Goal: Find specific page/section: Find specific page/section

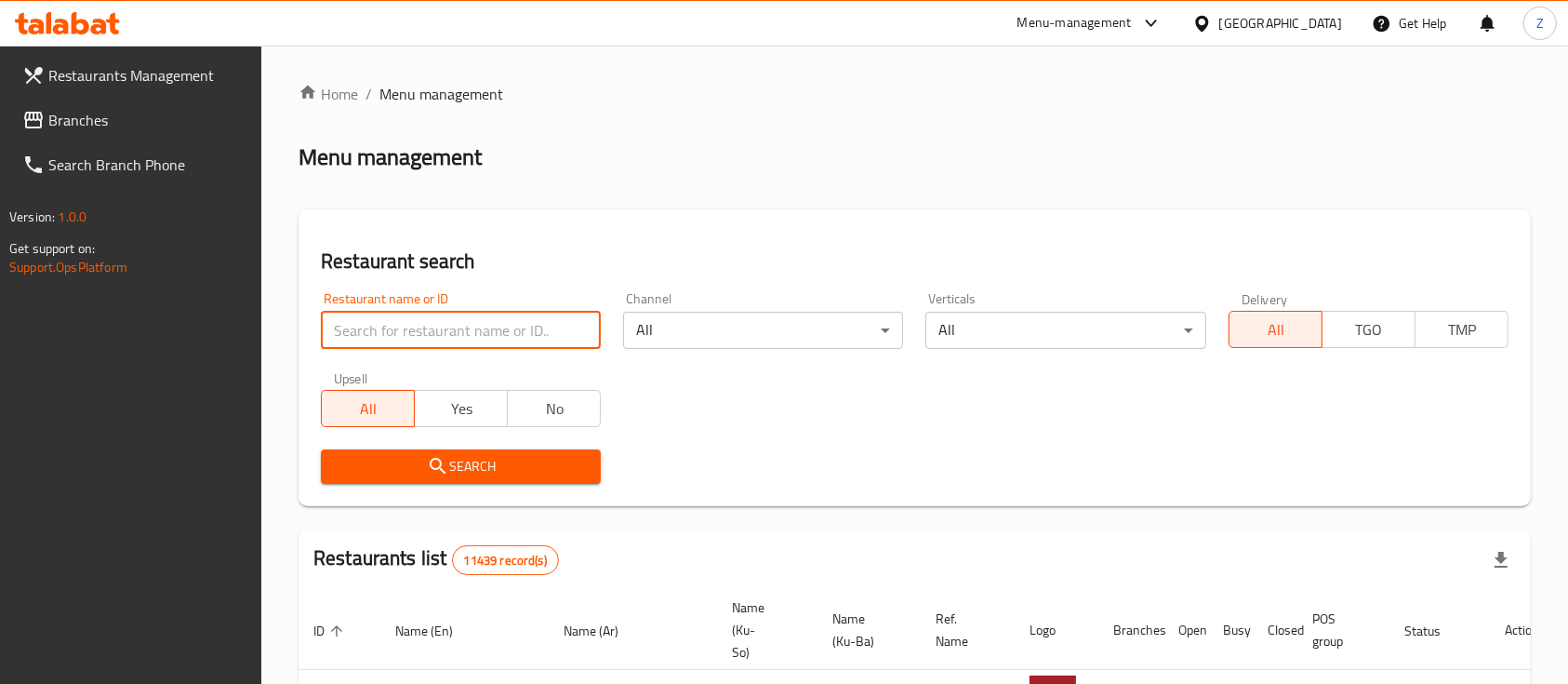
click at [478, 323] on input "search" at bounding box center [461, 330] width 280 height 37
paste input "Nadim Restaurant"
type input "Nadim Restaurant"
click button "Search" at bounding box center [461, 466] width 280 height 34
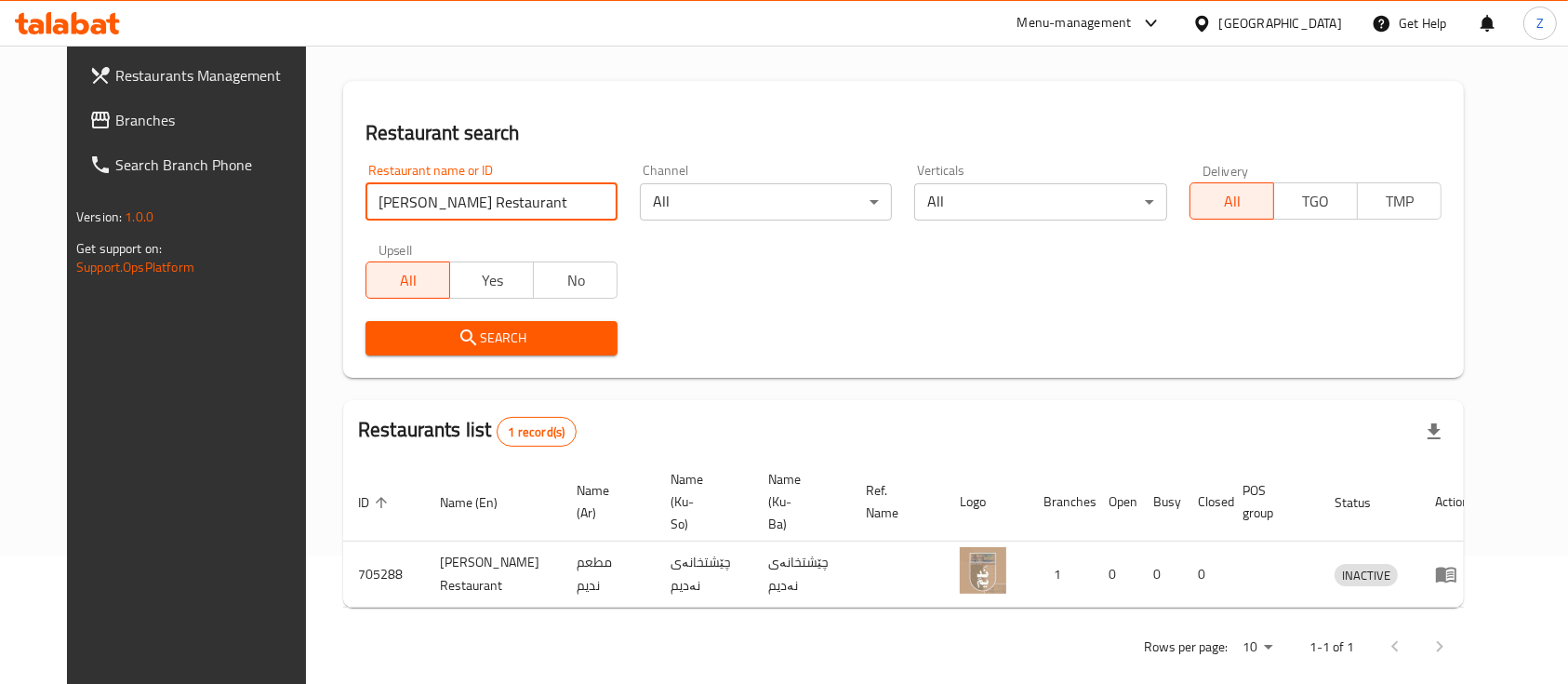
scroll to position [129, 0]
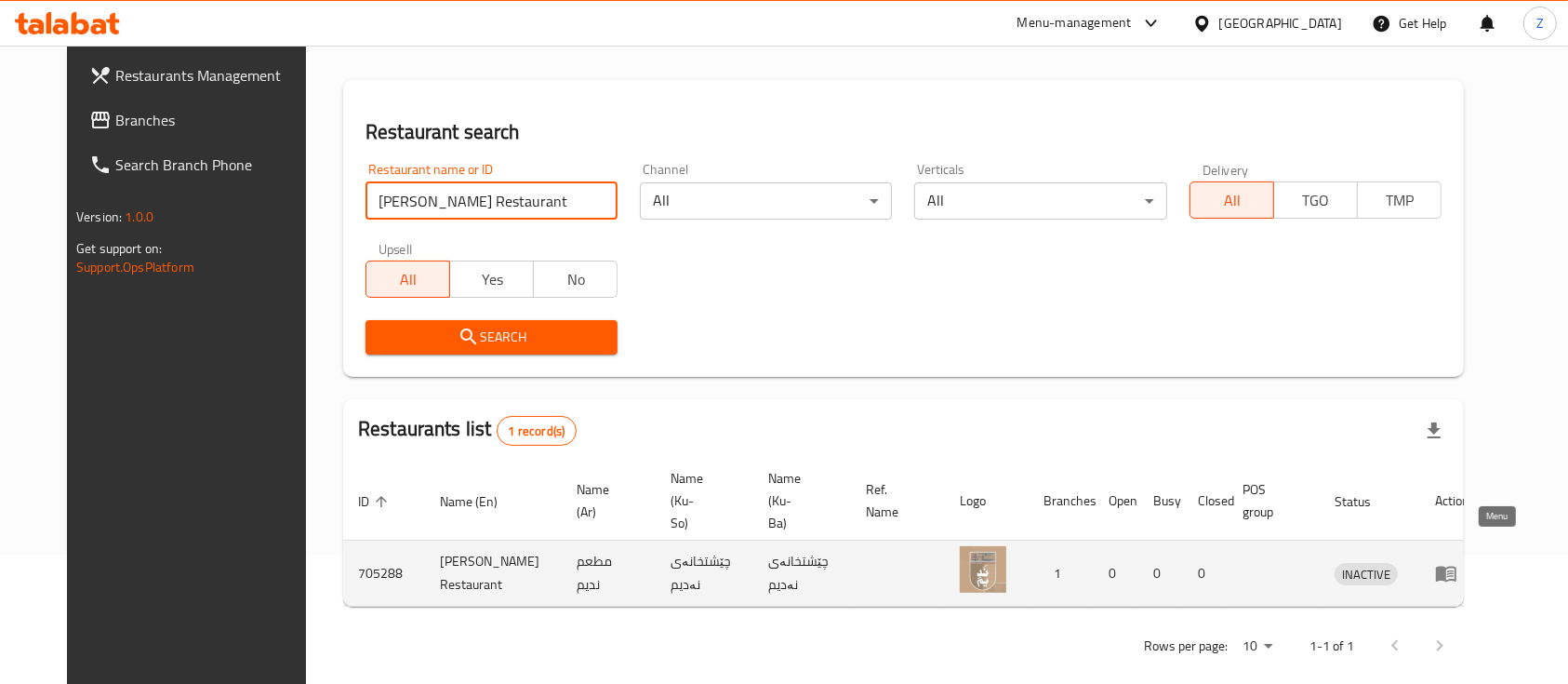
click at [1457, 567] on icon "enhanced table" at bounding box center [1446, 575] width 21 height 16
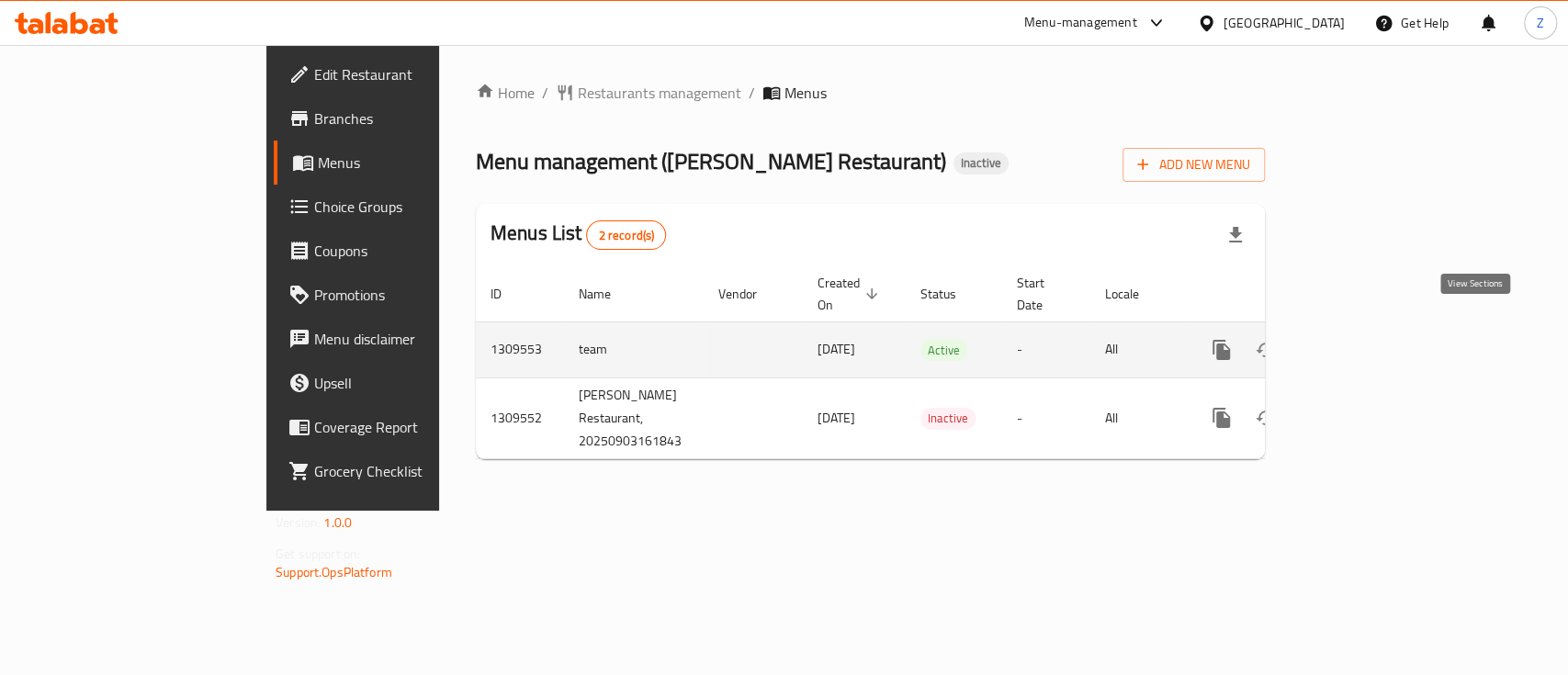
click at [1365, 338] on icon "enhanced table" at bounding box center [1354, 349] width 22 height 22
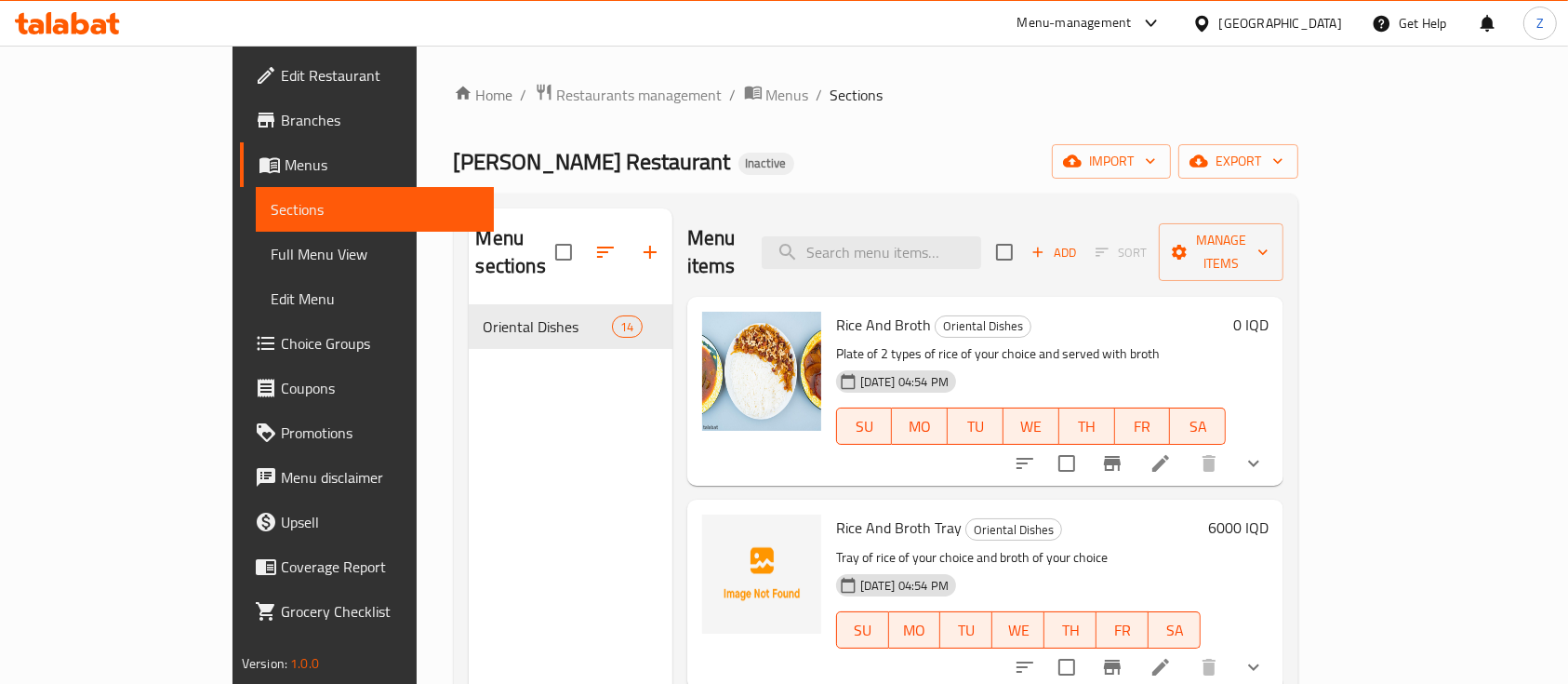
drag, startPoint x: 1494, startPoint y: 333, endPoint x: 1494, endPoint y: 348, distance: 15.0
click at [1283, 348] on div "Rice And Broth Oriental Dishes Plate of 2 types of rice of your choice and serv…" at bounding box center [985, 391] width 596 height 189
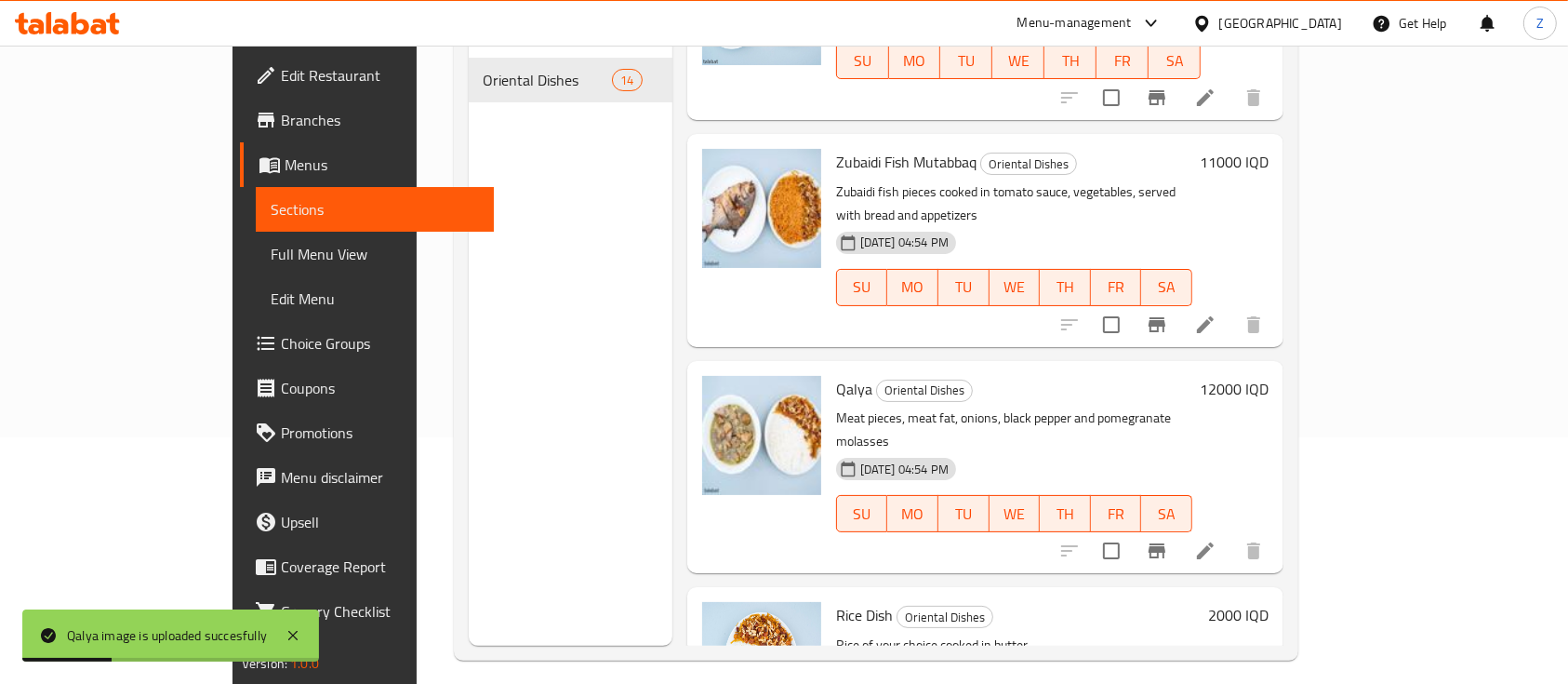
scroll to position [260, 0]
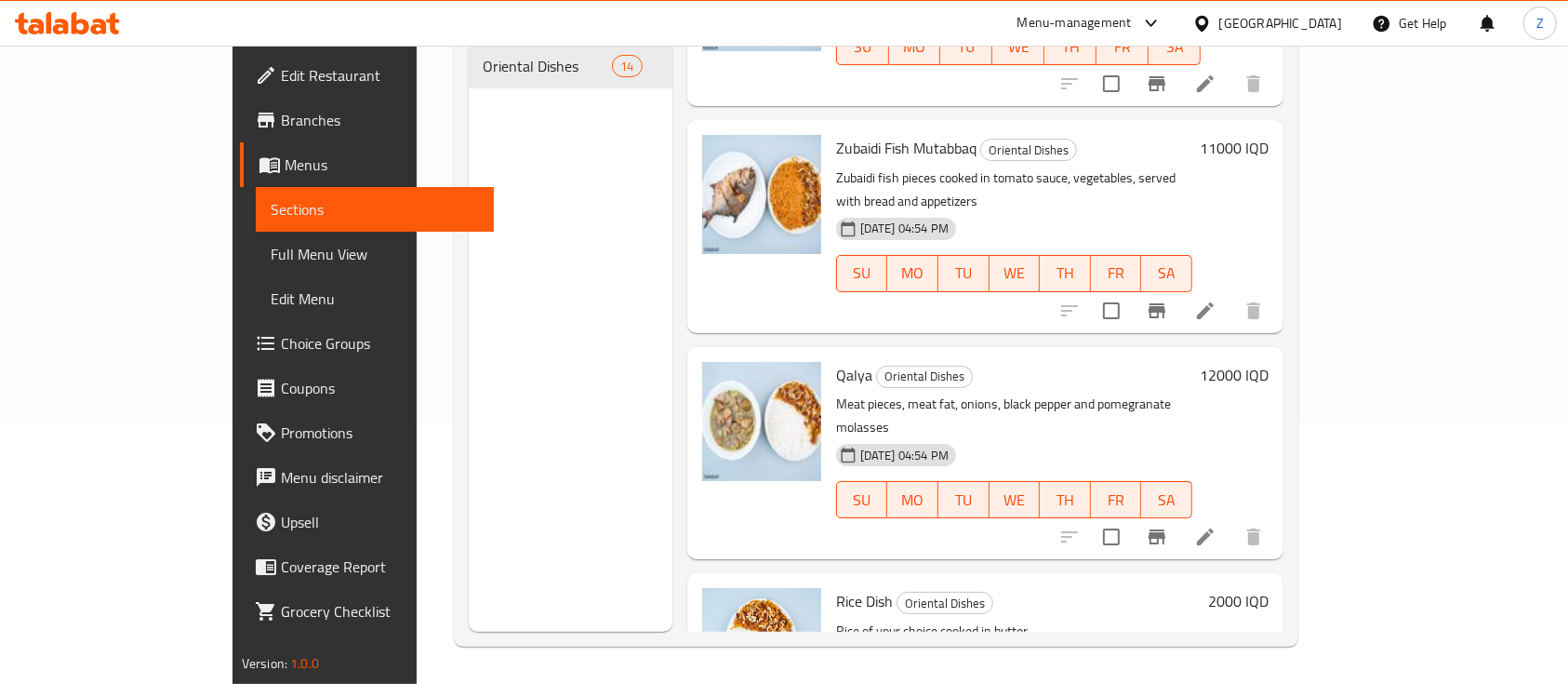
drag, startPoint x: 1504, startPoint y: 219, endPoint x: 1543, endPoint y: 106, distance: 119.5
click at [1337, 106] on div "Home / Restaurants management / Menus / Sections Nadim Restaurant Inactive impo…" at bounding box center [877, 235] width 920 height 899
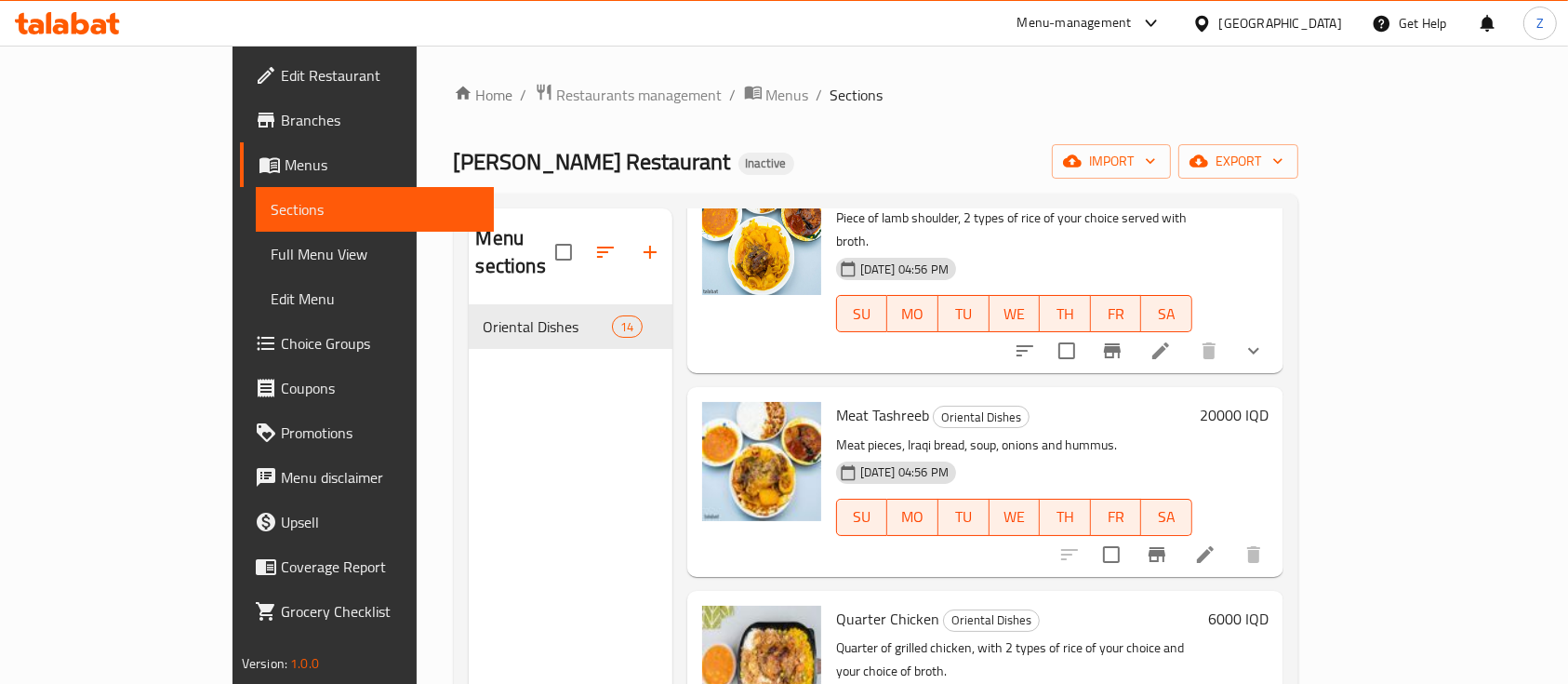
scroll to position [1789, 0]
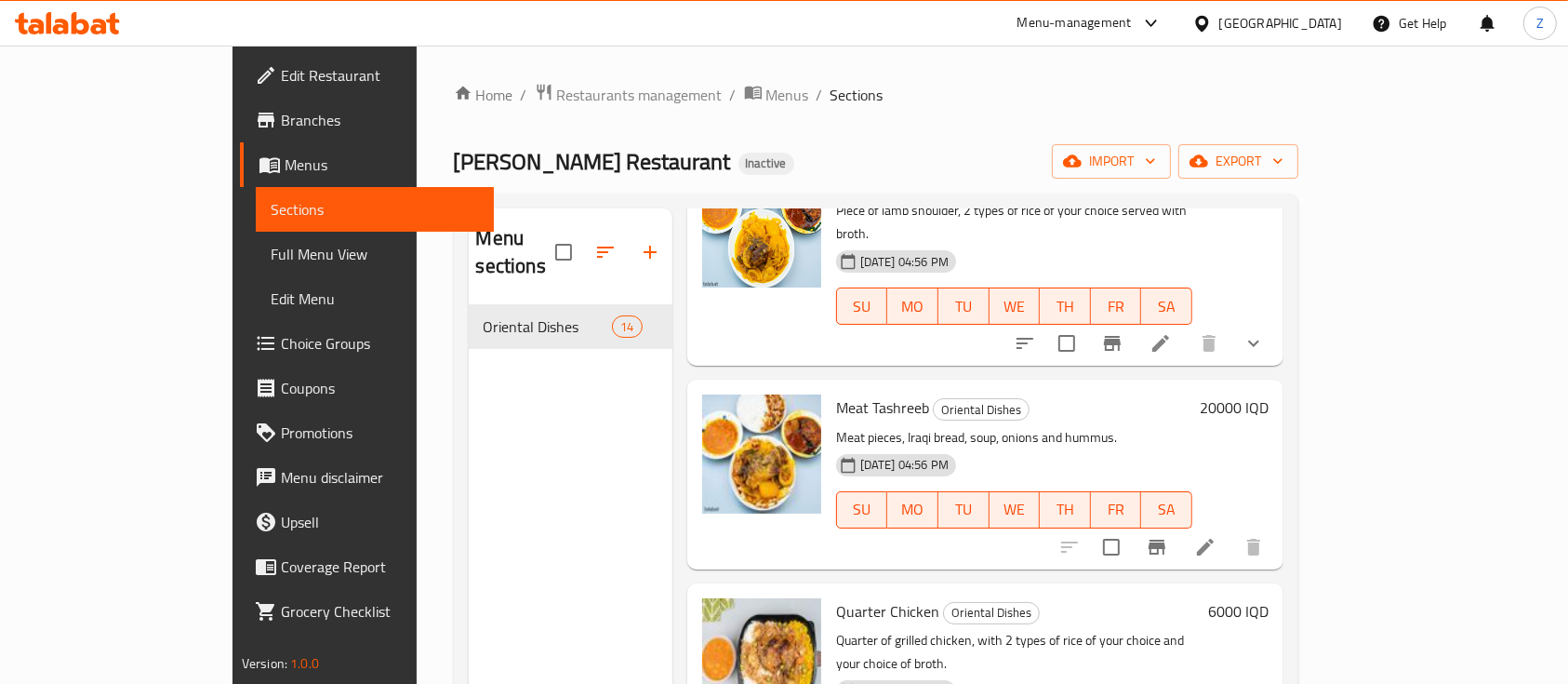
click at [469, 546] on div "Menu sections Oriental Dishes 14" at bounding box center [570, 551] width 204 height 684
drag, startPoint x: 790, startPoint y: 339, endPoint x: 1070, endPoint y: 331, distance: 280.1
click at [1070, 427] on p "Meat pieces, Iraqi bread, soup, onions and hummus." at bounding box center [1014, 439] width 357 height 24
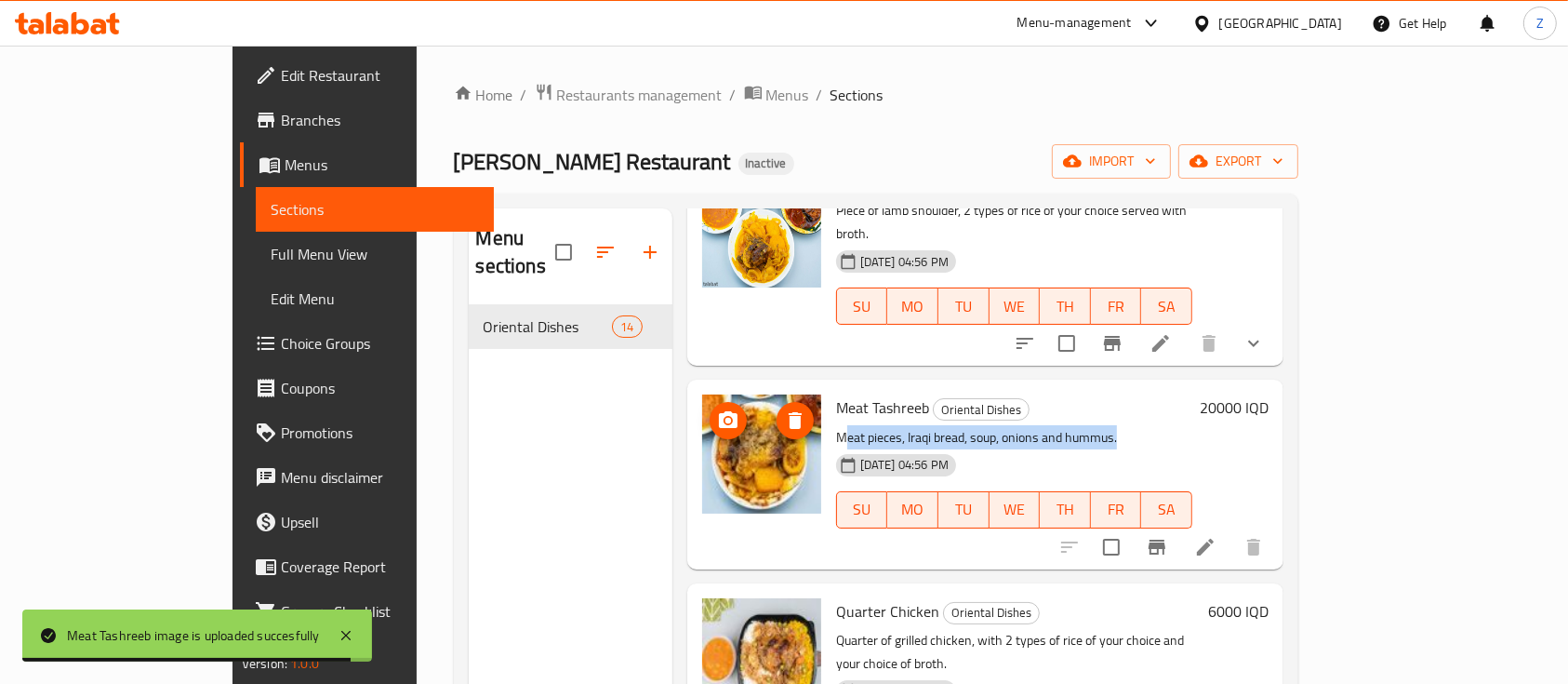
click at [712, 394] on img at bounding box center [761, 453] width 119 height 119
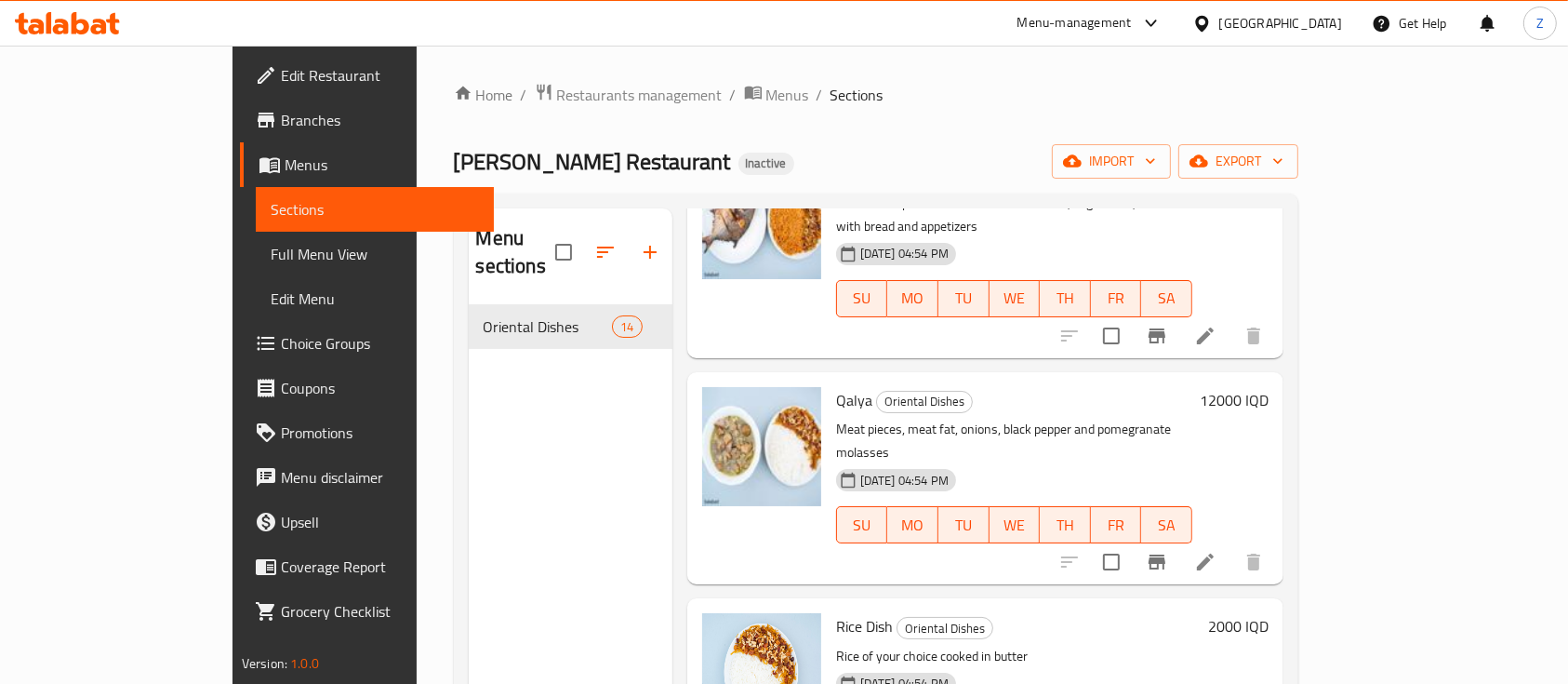
scroll to position [769, 0]
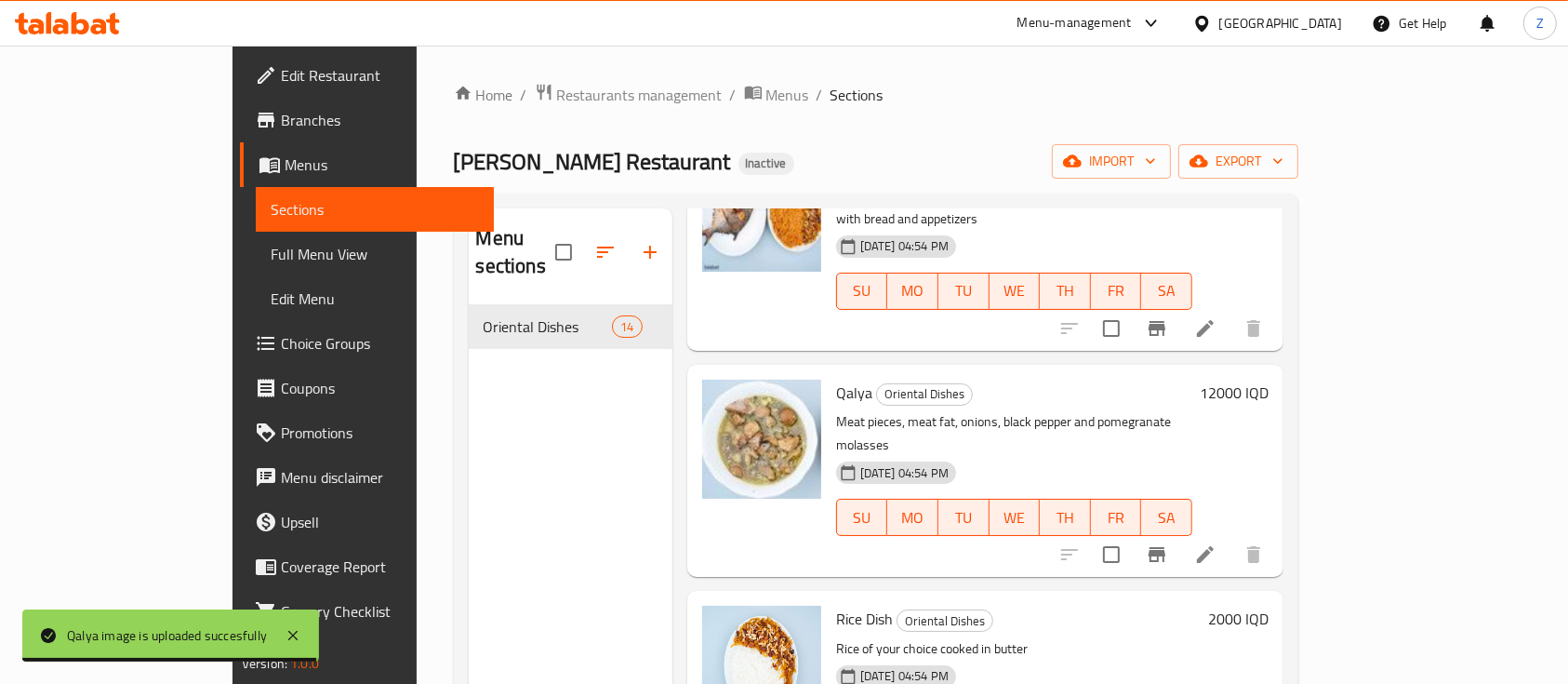
drag, startPoint x: 1506, startPoint y: 435, endPoint x: 1540, endPoint y: 420, distance: 37.2
click at [1337, 420] on div "Home / Restaurants management / Menus / Sections Nadim Restaurant Inactive impo…" at bounding box center [877, 495] width 920 height 899
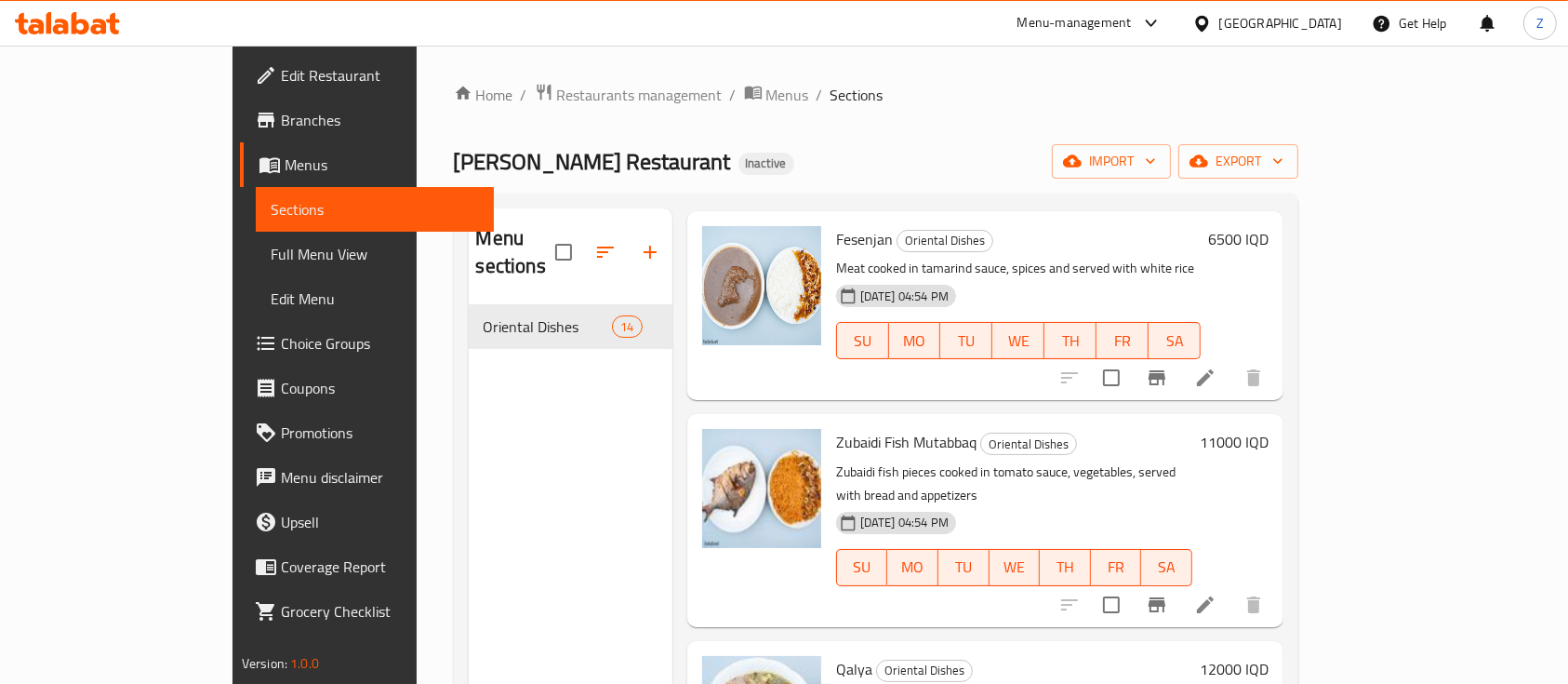
scroll to position [490, 0]
click at [868, 463] on p "Zubaidi fish pieces cooked in tomato sauce, vegetables, served with bread and a…" at bounding box center [1014, 486] width 357 height 46
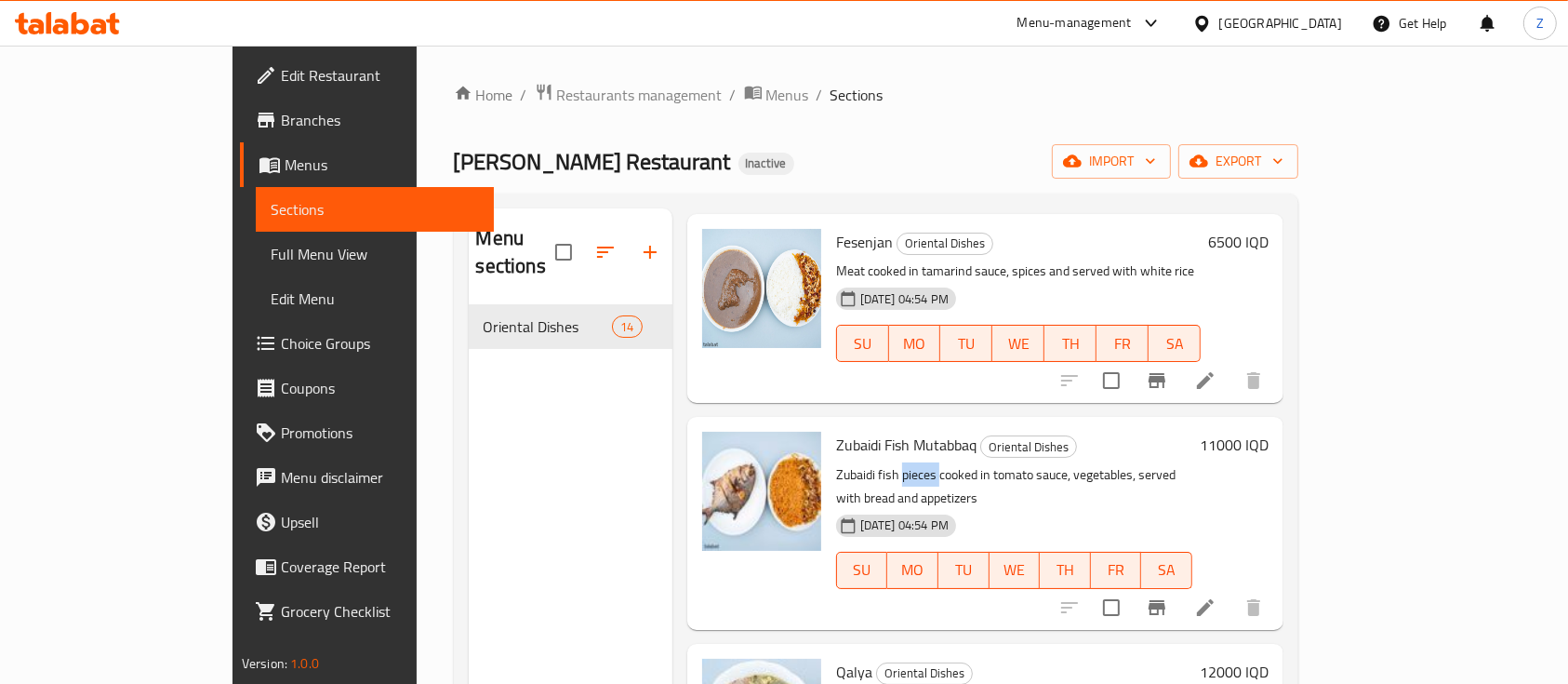
click at [868, 463] on p "Zubaidi fish pieces cooked in tomato sauce, vegetables, served with bread and a…" at bounding box center [1014, 486] width 357 height 46
copy p "pieces"
click at [1109, 463] on p "Zubaidi fish pieces cooked in tomato sauce, vegetables, served with bread and a…" at bounding box center [1014, 486] width 357 height 46
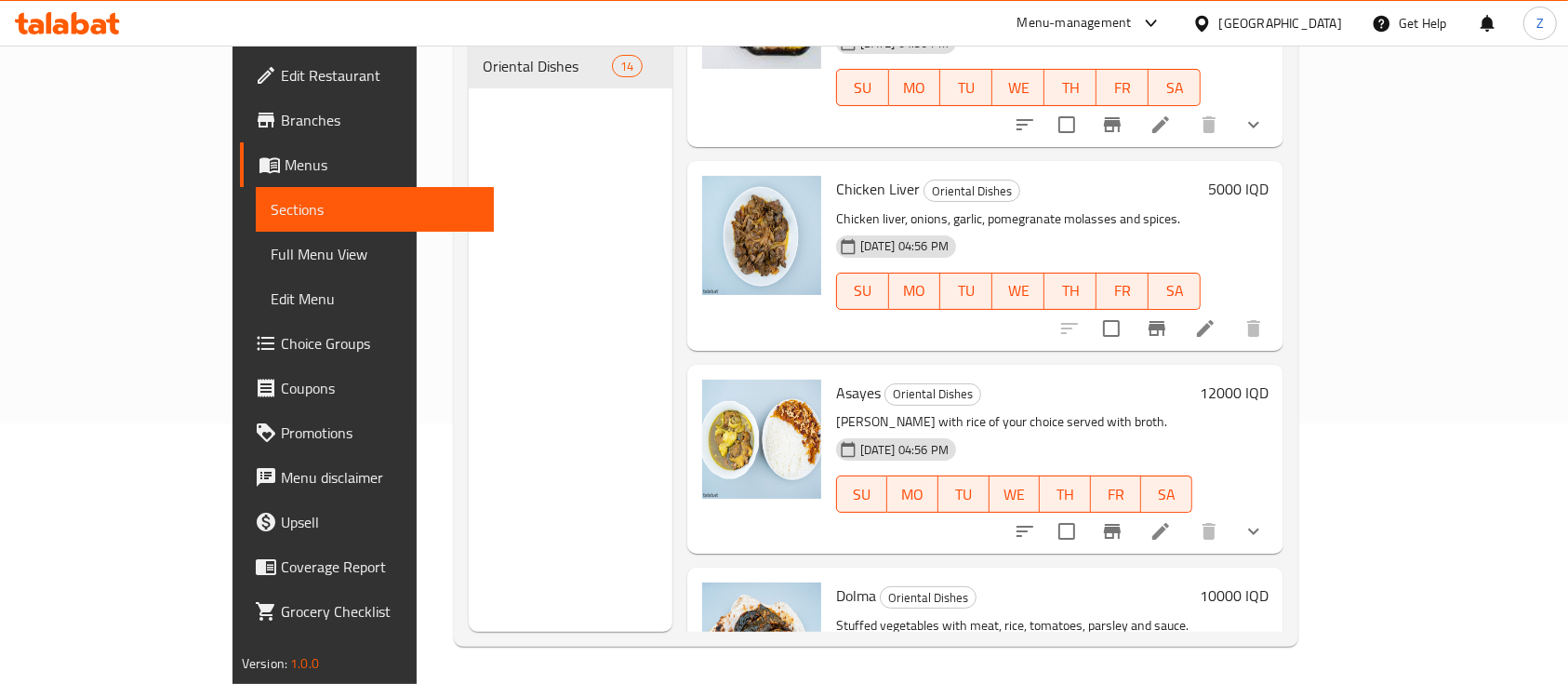
scroll to position [2181, 0]
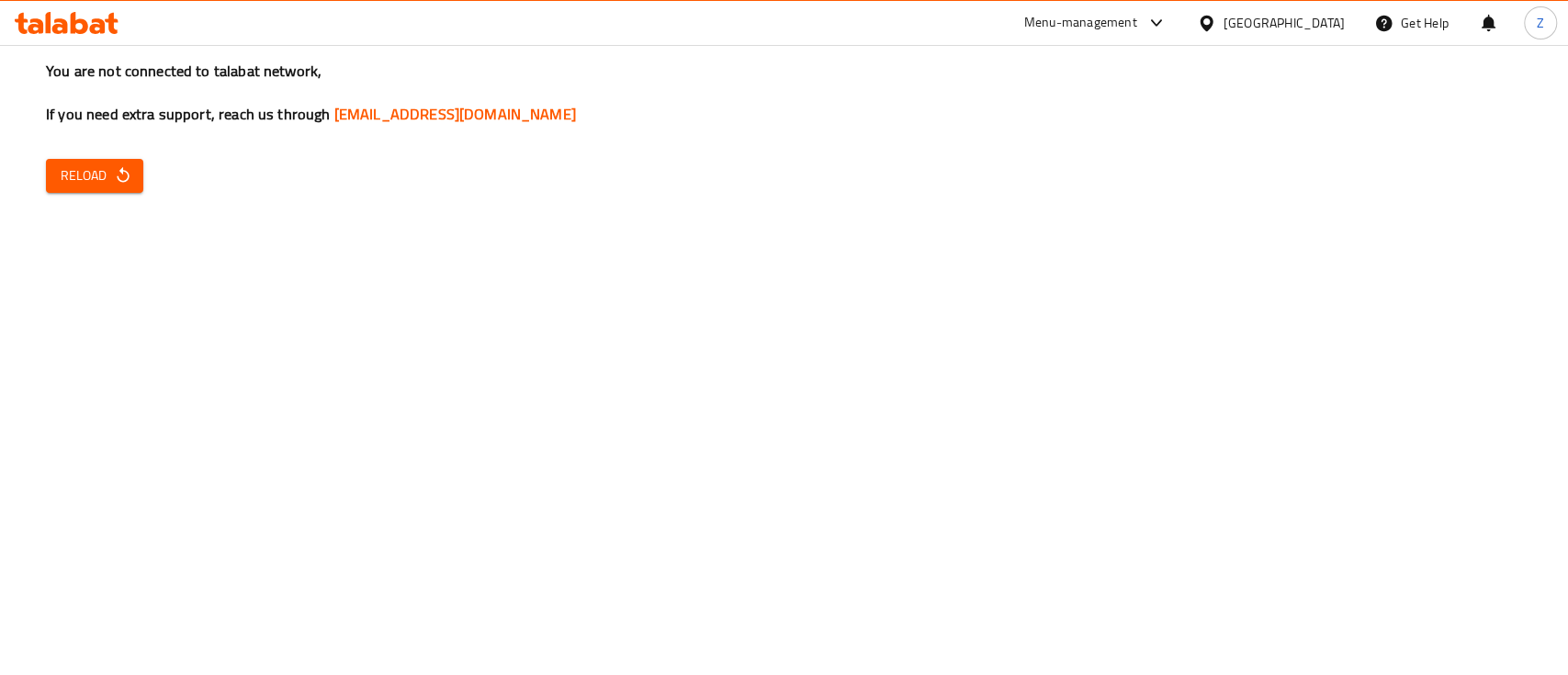
drag, startPoint x: 105, startPoint y: 157, endPoint x: 105, endPoint y: 185, distance: 28.0
click at [105, 185] on div "You are not connected to talabat network, If you need extra support, reach us t…" at bounding box center [784, 338] width 1568 height 675
click at [105, 185] on span "Reload" at bounding box center [94, 176] width 68 height 23
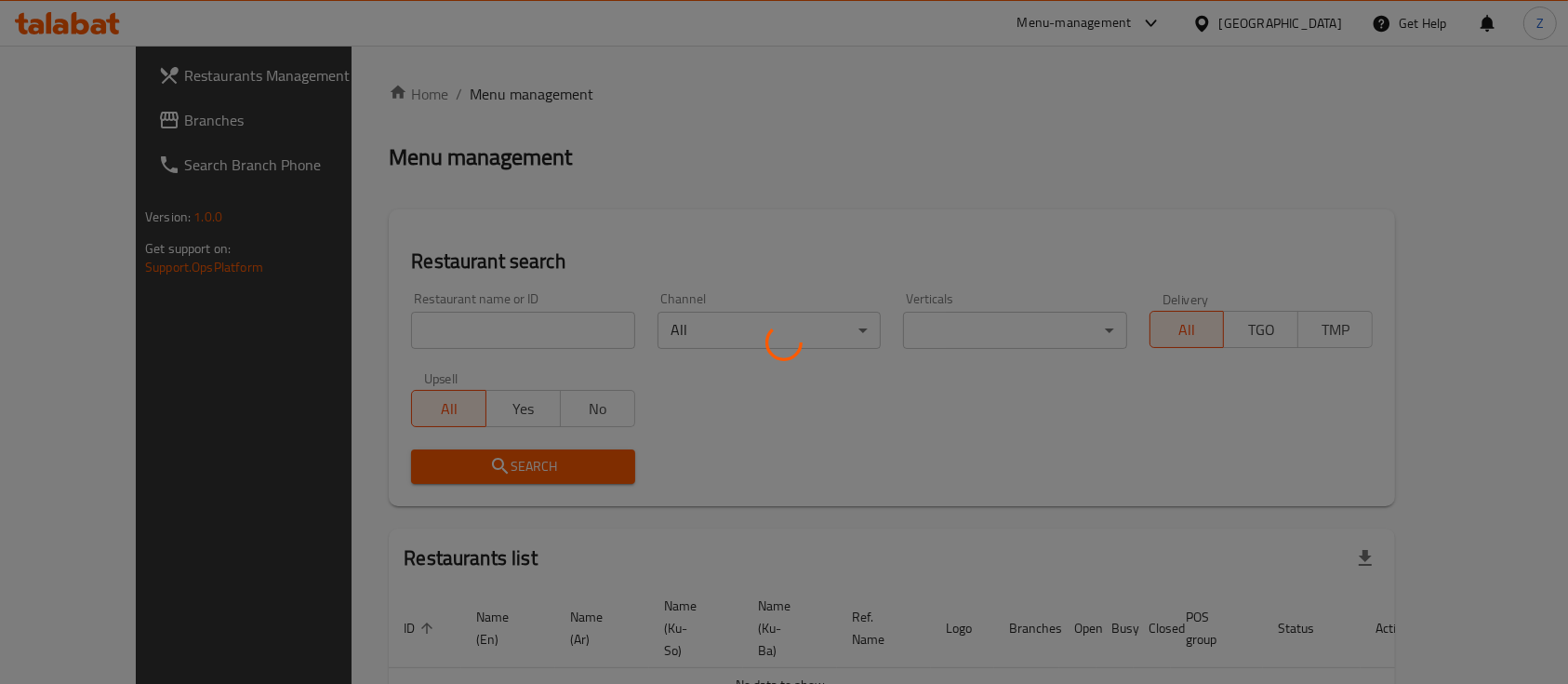
click at [452, 334] on div at bounding box center [784, 342] width 1568 height 684
click at [819, 427] on div at bounding box center [784, 342] width 1568 height 684
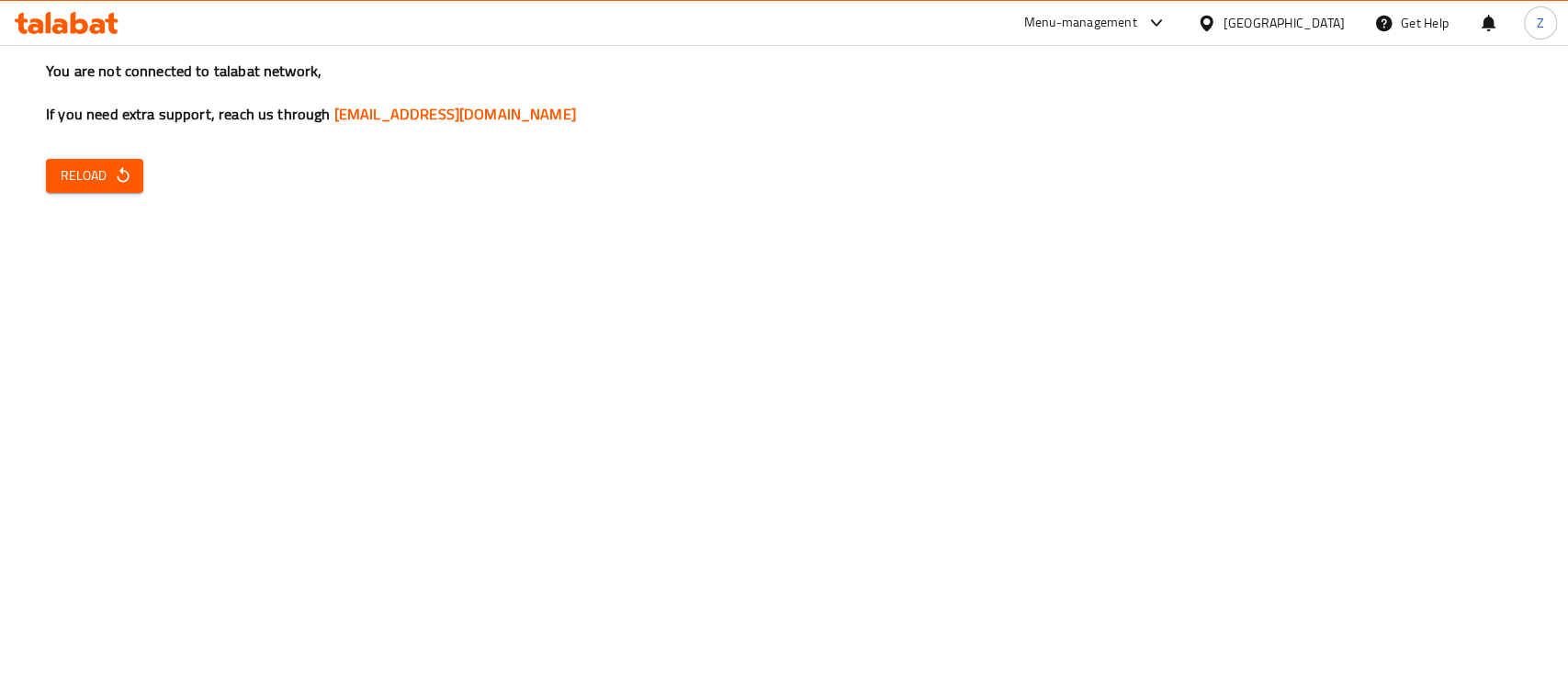
click at [552, 261] on div "You are not connected to talabat network, If you need extra support, reach us t…" at bounding box center [784, 338] width 1568 height 675
click at [67, 181] on span "Reload" at bounding box center [94, 176] width 68 height 23
click at [104, 184] on span "Reload" at bounding box center [94, 176] width 68 height 23
click at [97, 176] on span "Reload" at bounding box center [94, 176] width 68 height 23
click at [102, 187] on span "Reload" at bounding box center [94, 176] width 68 height 23
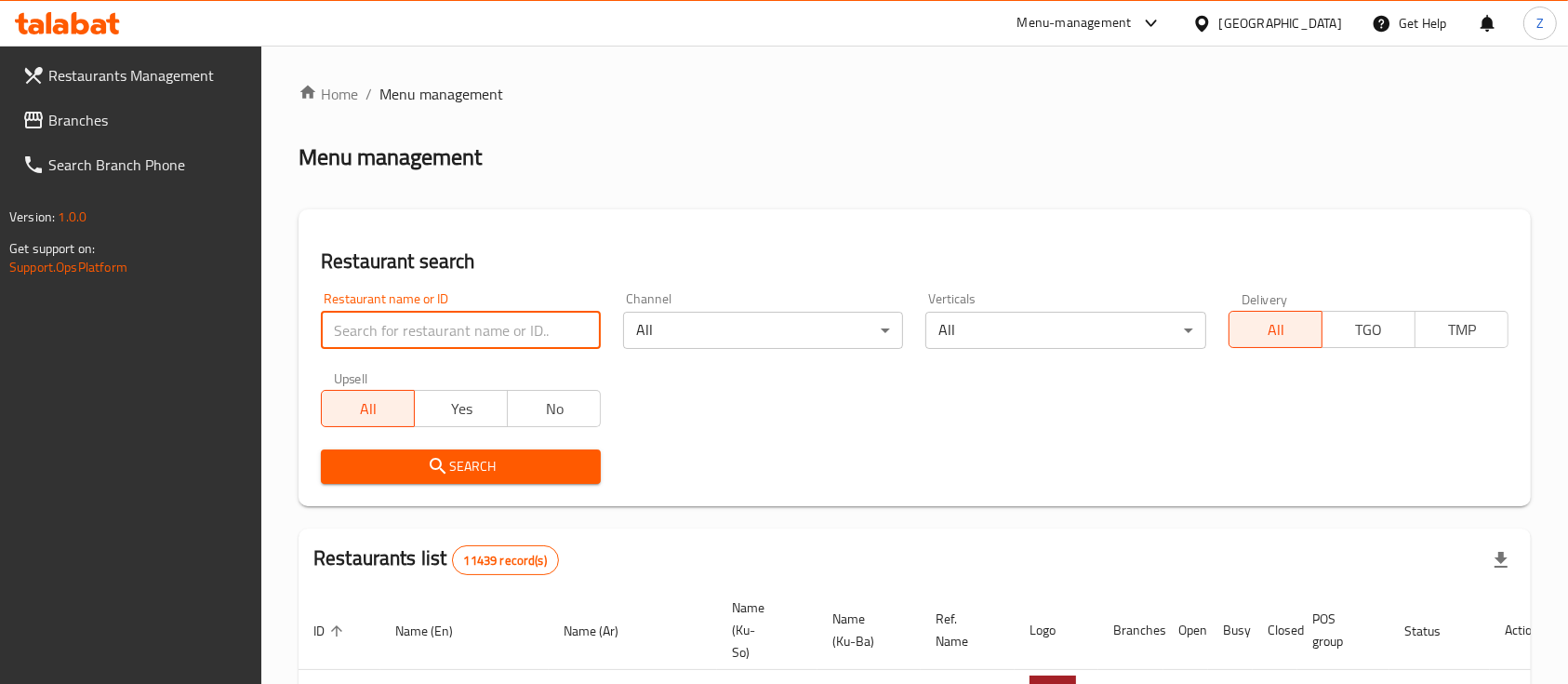
click at [398, 315] on input "search" at bounding box center [461, 330] width 280 height 37
paste input "Nadim Restaurant"
type input "Nadim Restaurant"
click button "Search" at bounding box center [461, 466] width 280 height 34
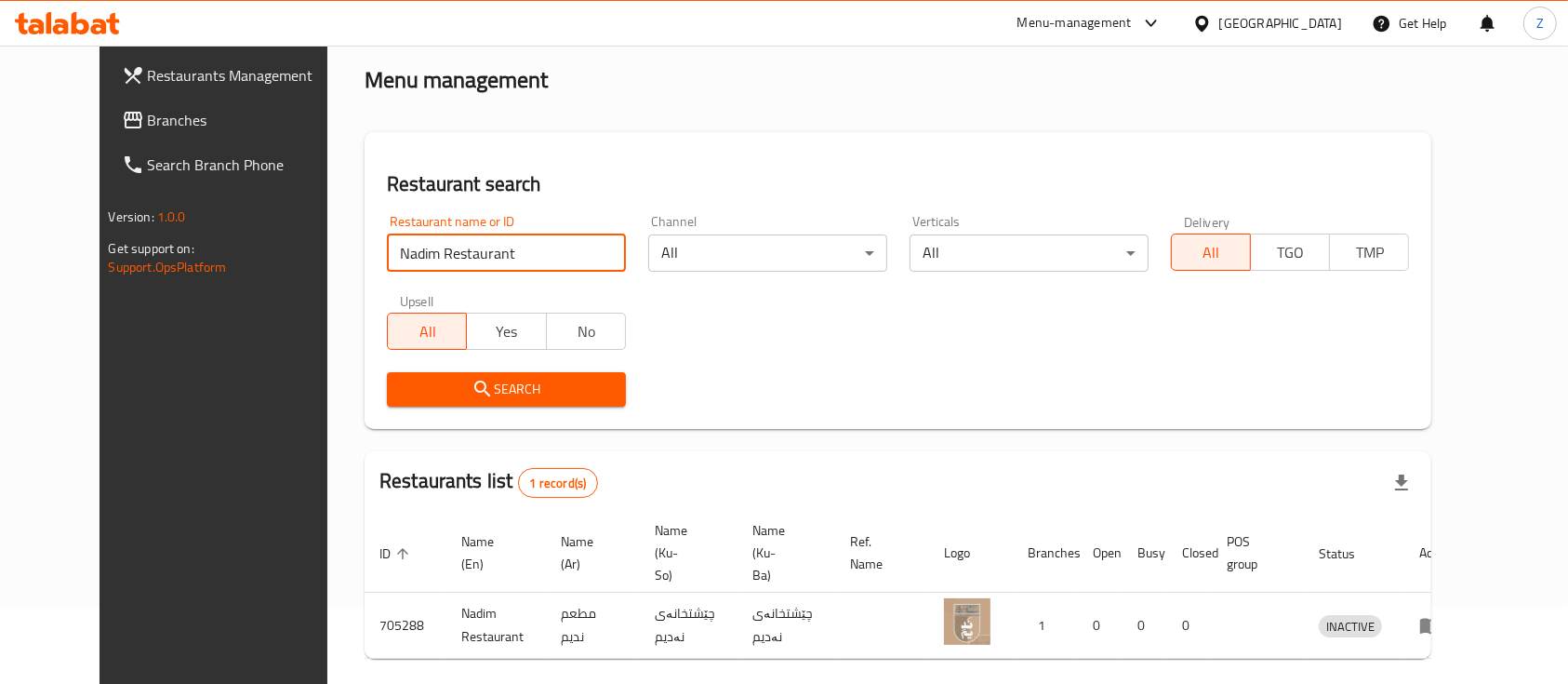
scroll to position [129, 0]
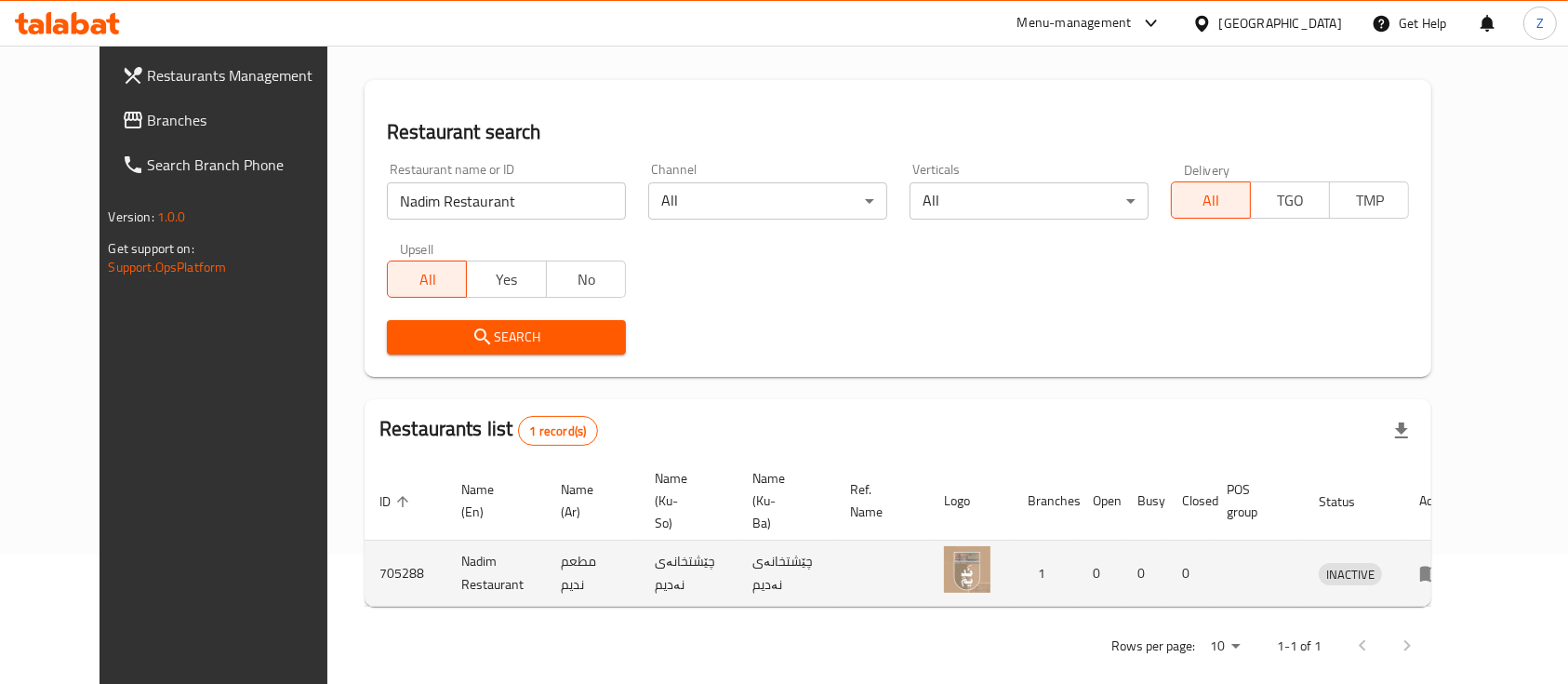
click at [1442, 562] on icon "enhanced table" at bounding box center [1430, 573] width 23 height 23
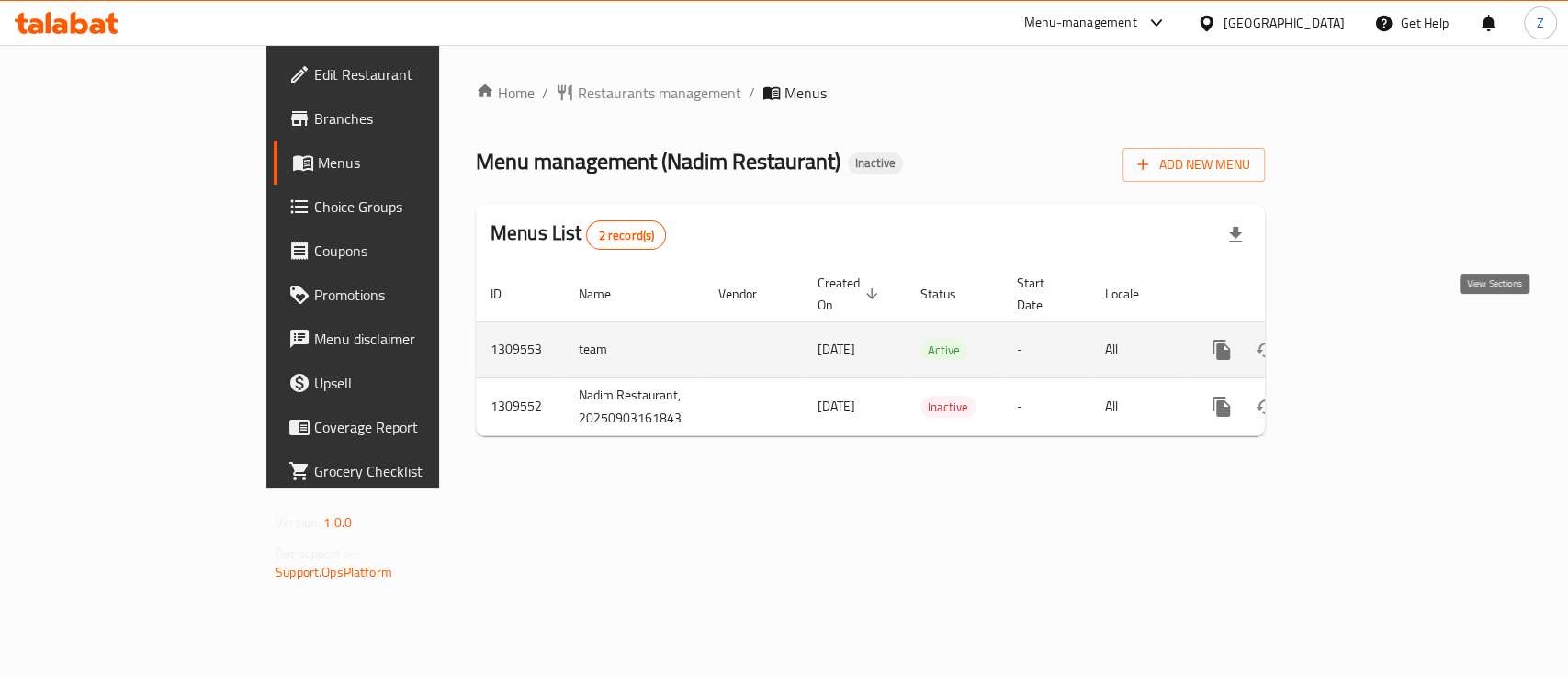
click at [1365, 338] on icon "enhanced table" at bounding box center [1354, 349] width 22 height 22
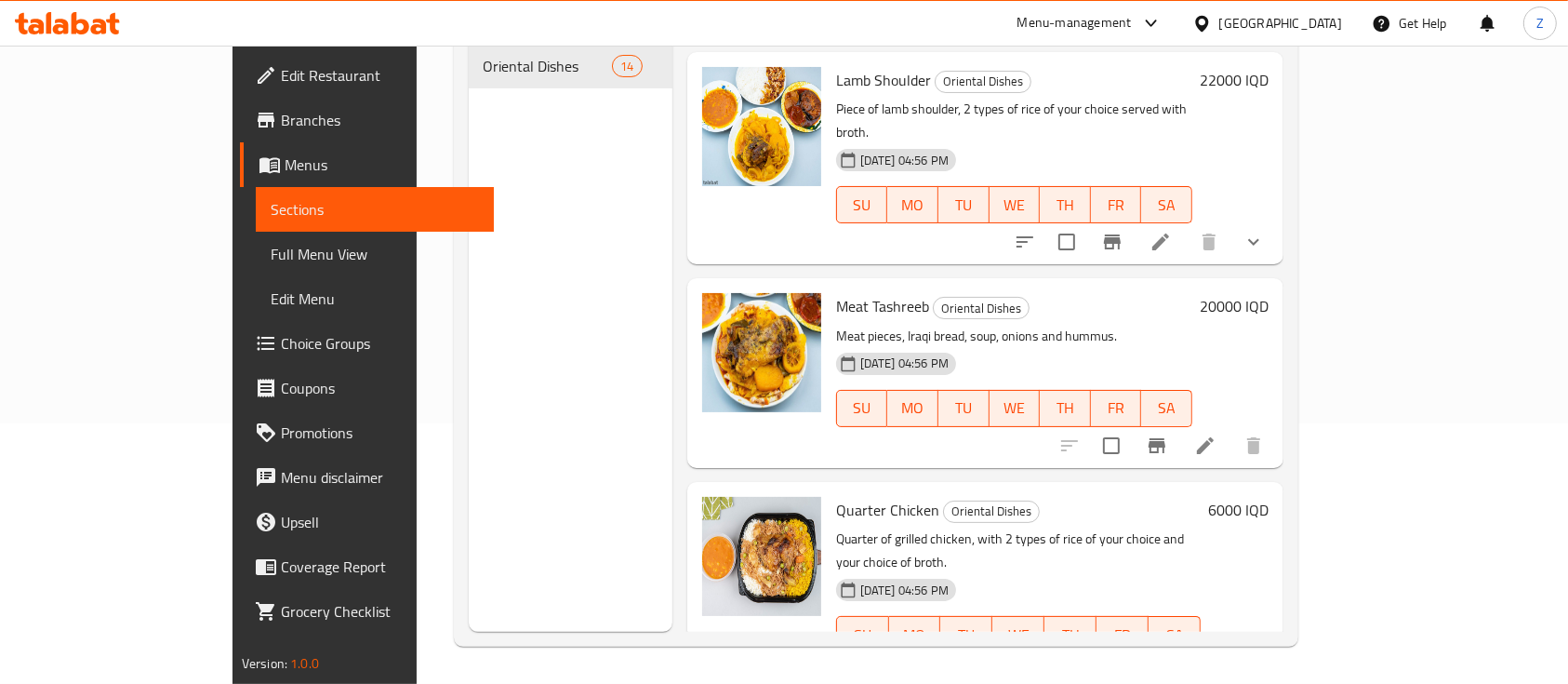
scroll to position [2181, 0]
